Goal: Transaction & Acquisition: Subscribe to service/newsletter

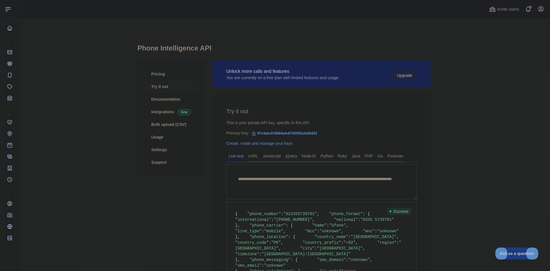
click at [403, 77] on button "Upgrade" at bounding box center [404, 75] width 25 height 11
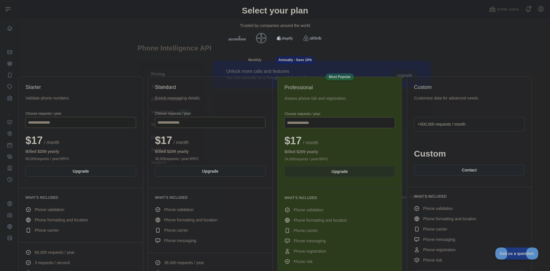
scroll to position [72, 0]
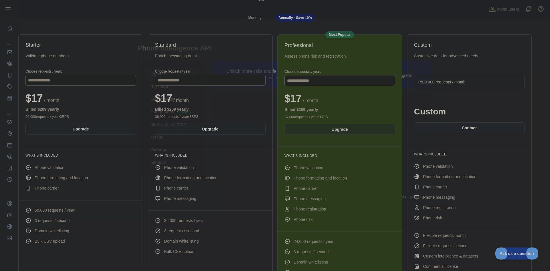
click at [206, 17] on div "Monthly Annually - Save 10%" at bounding box center [275, 18] width 541 height 10
